Goal: Find specific page/section: Find specific page/section

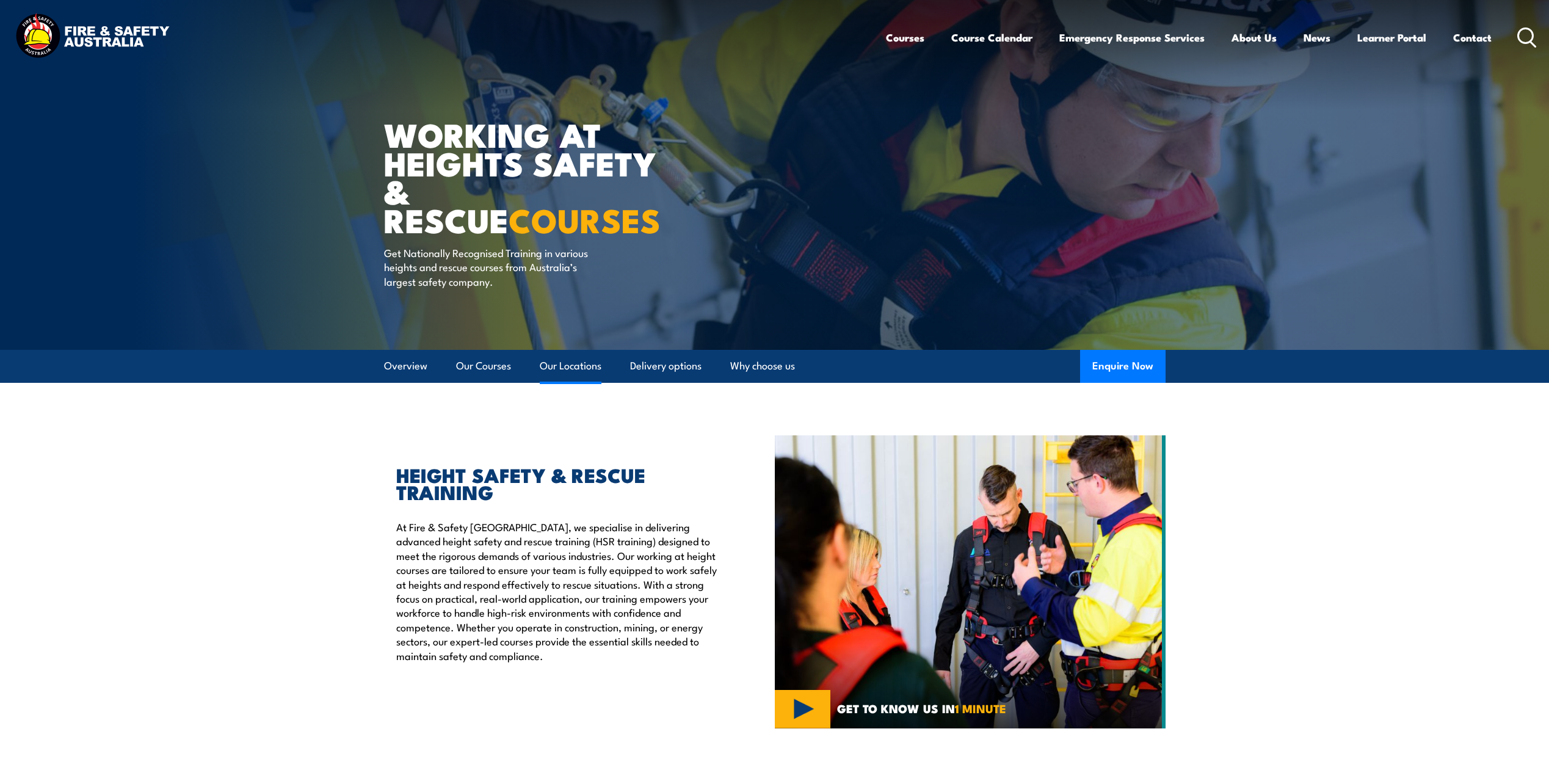
click at [574, 365] on link "Our Locations" at bounding box center [571, 366] width 62 height 32
click at [570, 367] on link "Our Locations" at bounding box center [571, 366] width 62 height 32
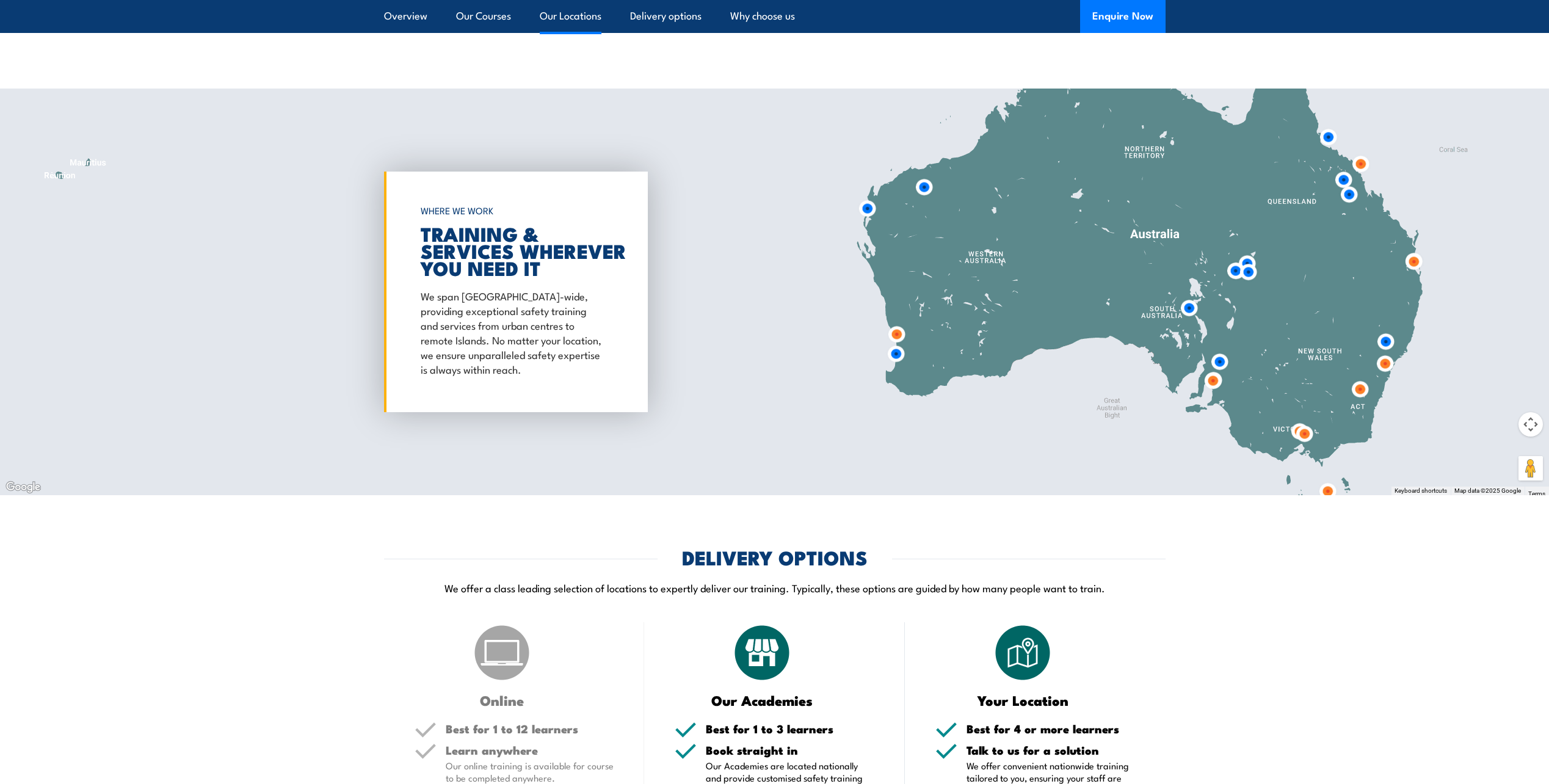
scroll to position [1971, 0]
click at [1414, 249] on img at bounding box center [1414, 261] width 32 height 32
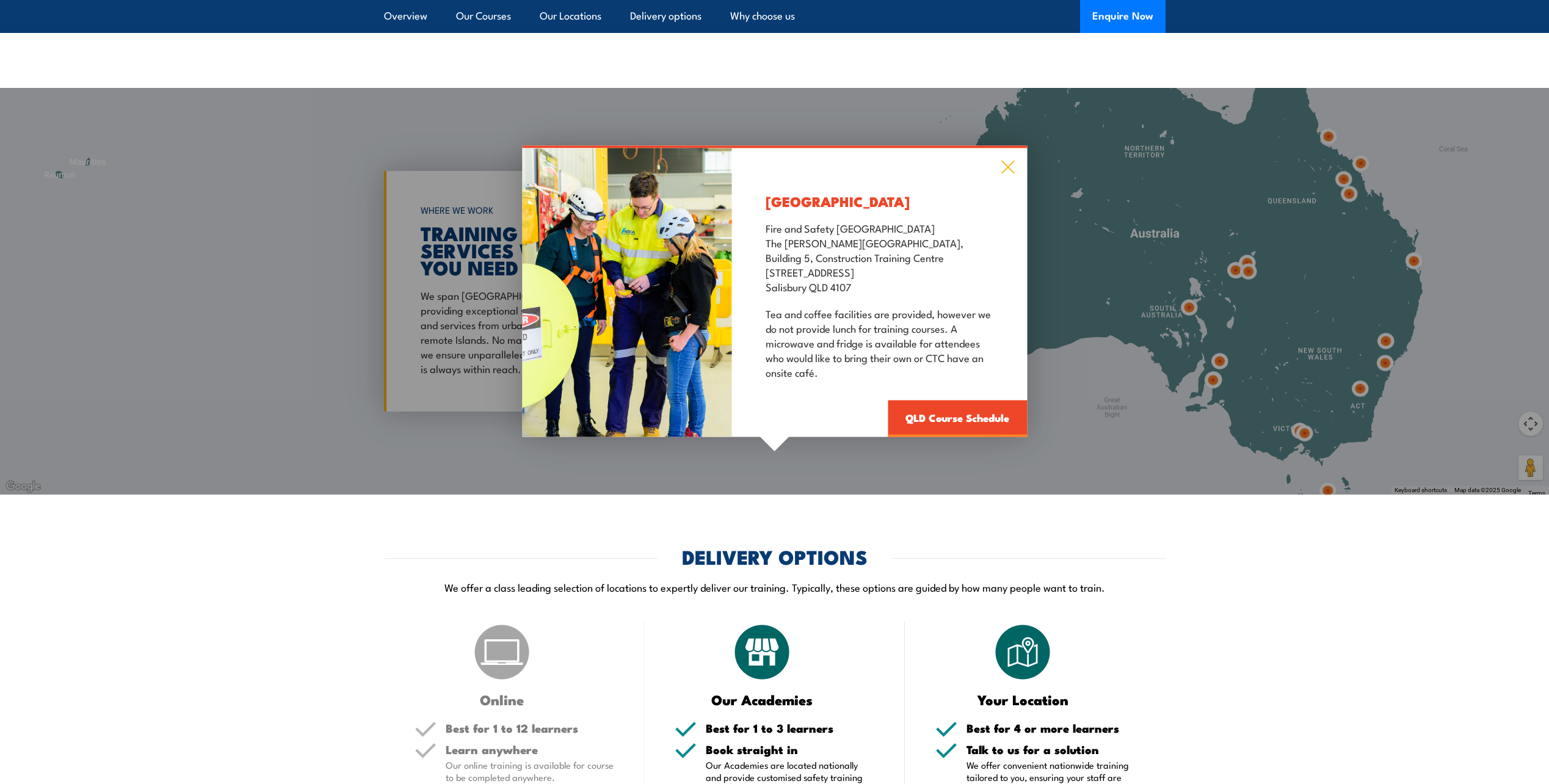
click at [1004, 161] on icon at bounding box center [1008, 167] width 14 height 13
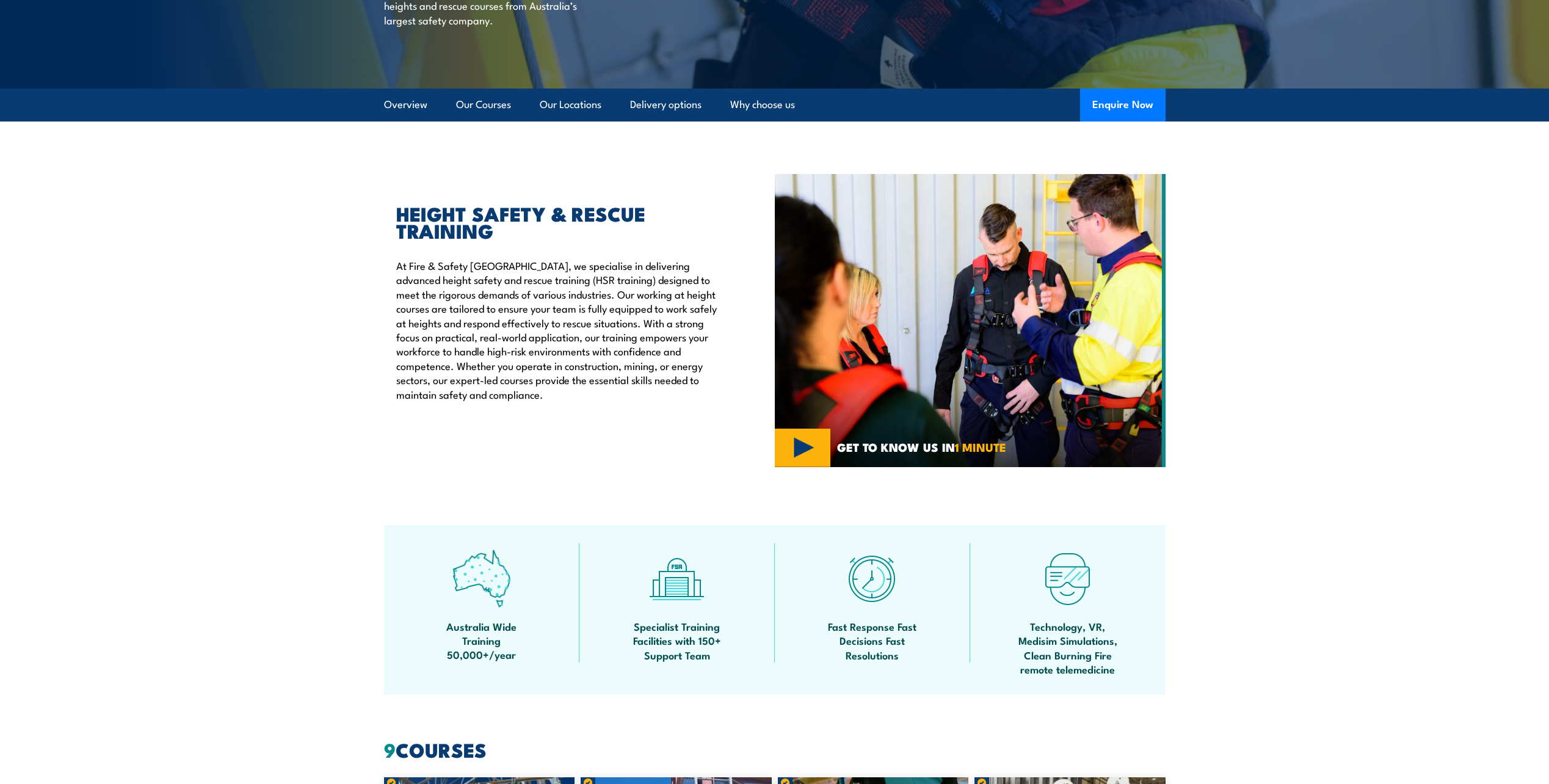
scroll to position [0, 0]
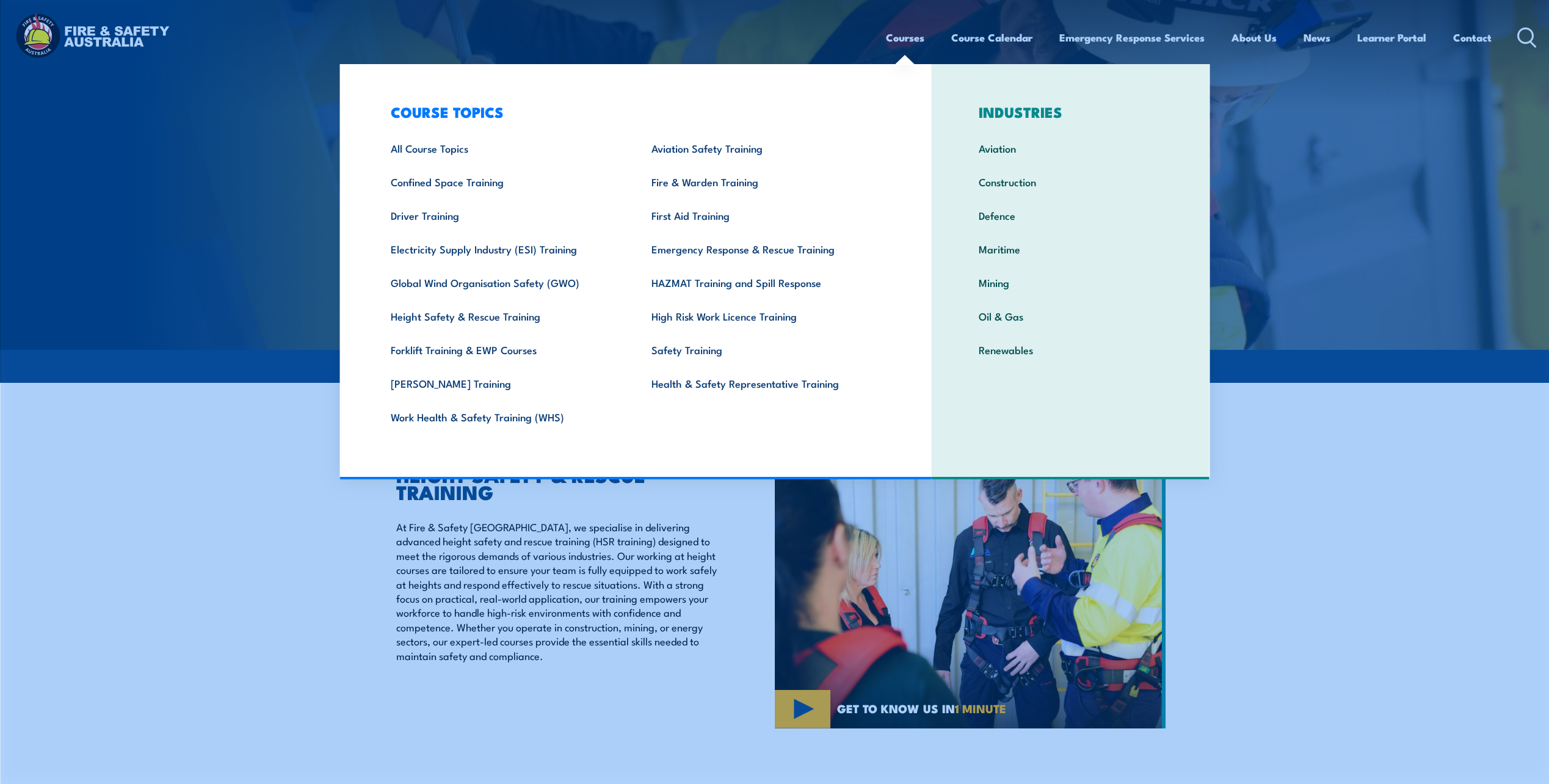
click at [902, 40] on link "Courses" at bounding box center [905, 37] width 38 height 32
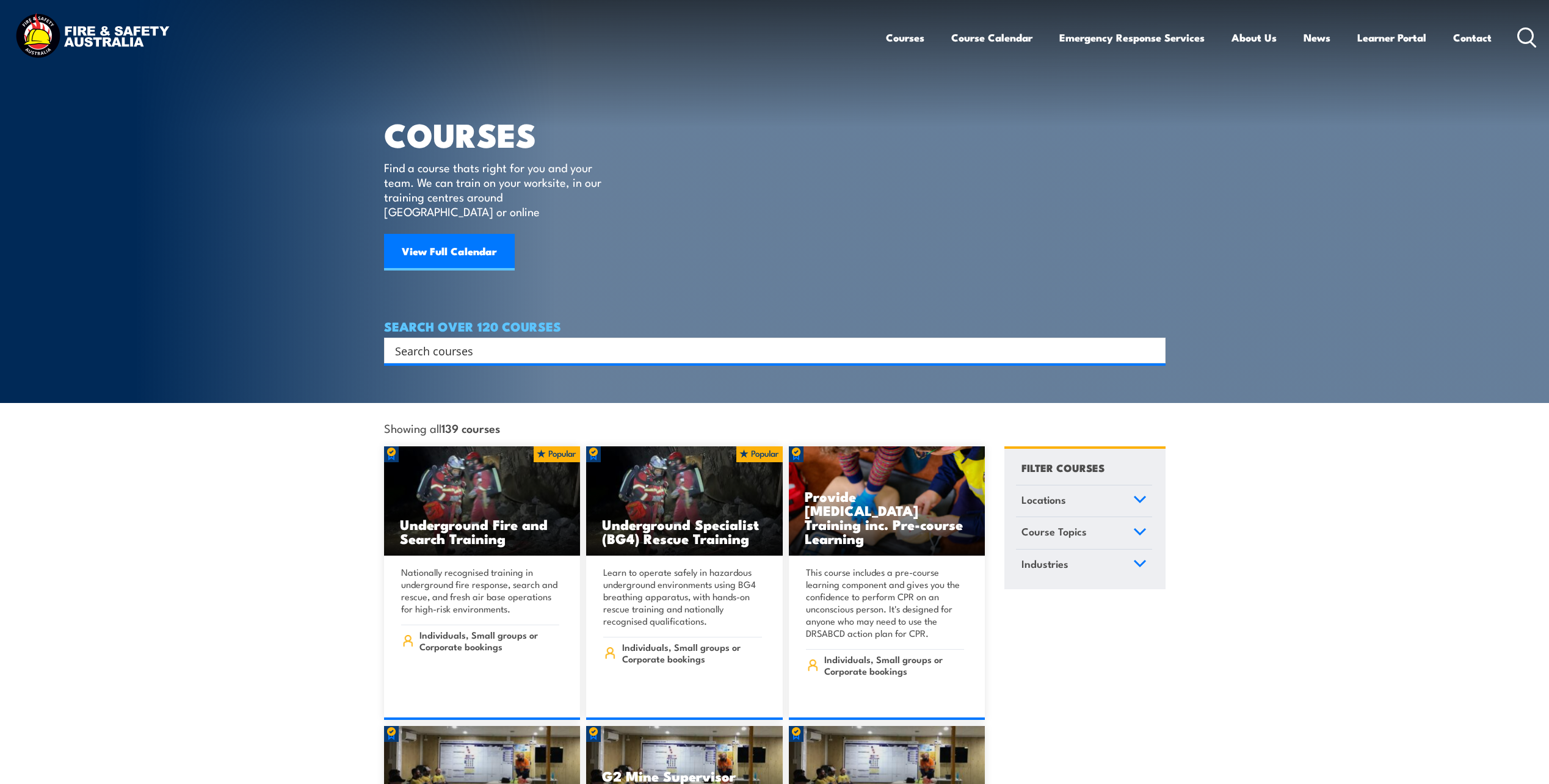
click at [521, 341] on input "Search input" at bounding box center [767, 350] width 744 height 18
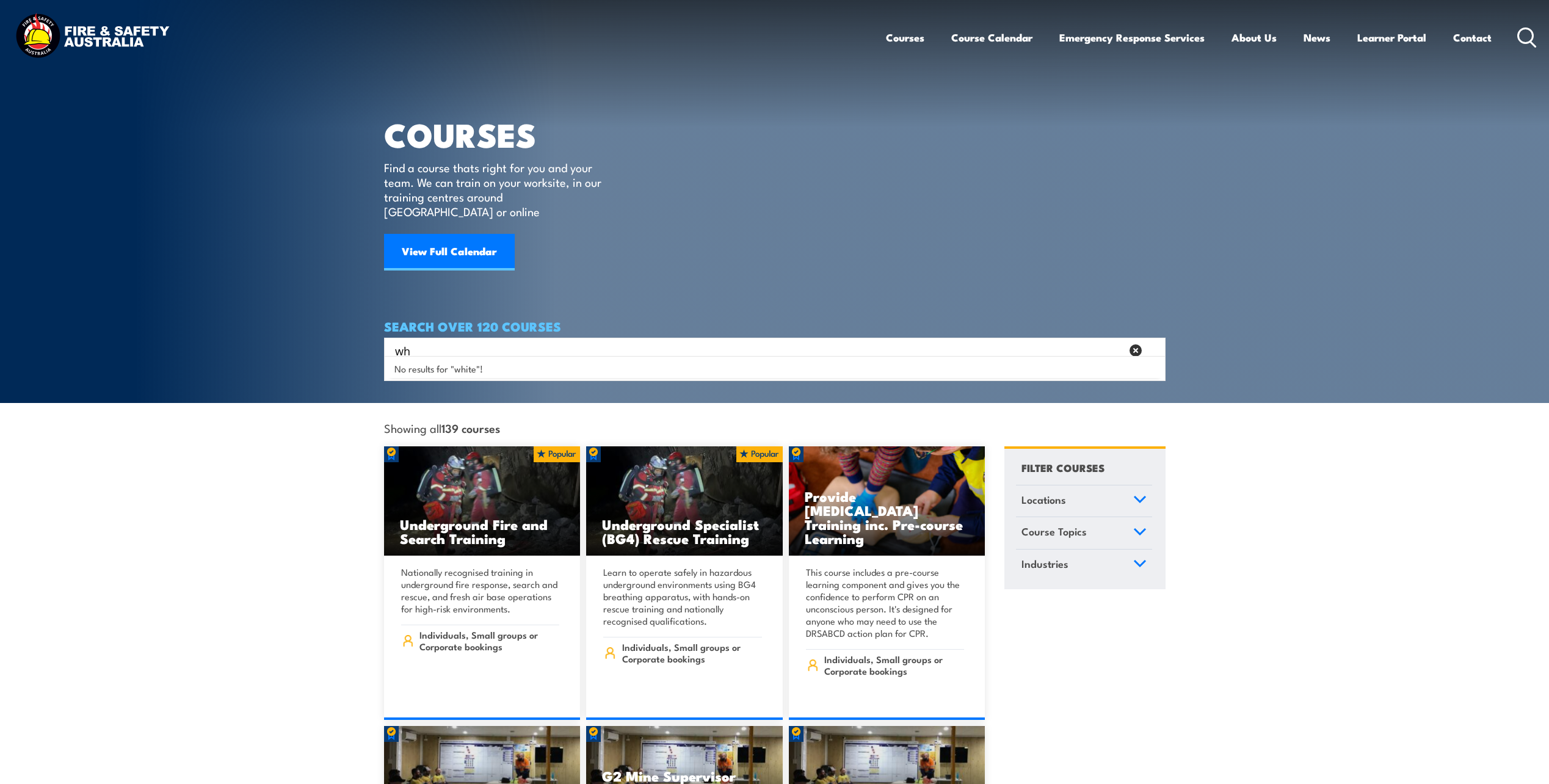
type input "w"
